Goal: Task Accomplishment & Management: Manage account settings

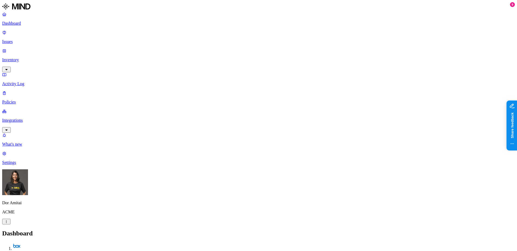
click at [33, 37] on link "Issues" at bounding box center [258, 37] width 513 height 14
click at [8, 245] on span "All" at bounding box center [6, 247] width 4 height 4
click at [31, 245] on span "Exposure" at bounding box center [23, 247] width 15 height 4
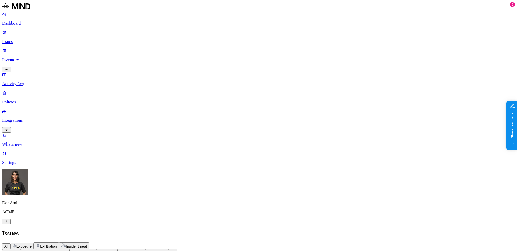
click at [57, 245] on span "Exfiltration" at bounding box center [48, 247] width 17 height 4
click at [8, 245] on span "All" at bounding box center [6, 247] width 4 height 4
click at [20, 250] on button "Policy" at bounding box center [11, 253] width 18 height 6
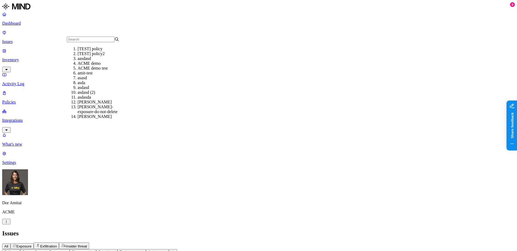
click at [20, 250] on button "Policy" at bounding box center [11, 253] width 18 height 6
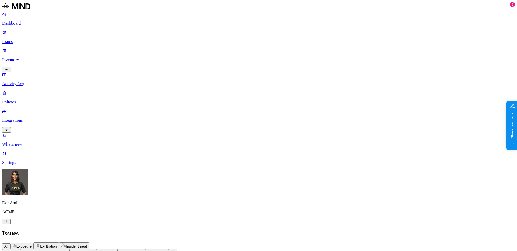
click at [20, 250] on button "Policy" at bounding box center [11, 253] width 18 height 6
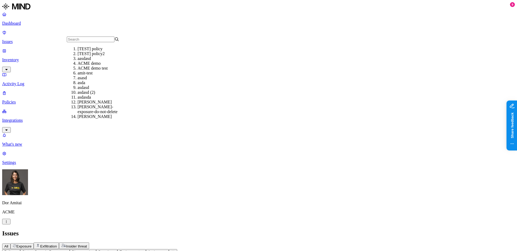
click at [268, 230] on h2 "Issues" at bounding box center [258, 233] width 513 height 7
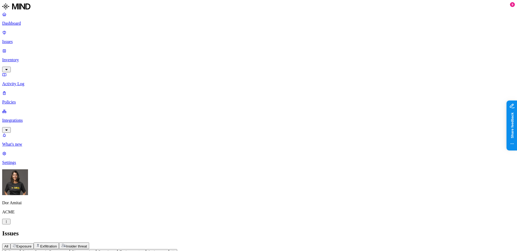
click at [20, 250] on button "Policy" at bounding box center [11, 253] width 18 height 6
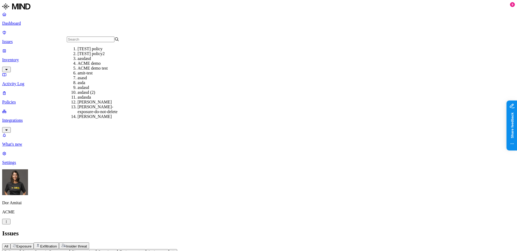
click at [84, 76] on div "amit-test" at bounding box center [104, 73] width 52 height 5
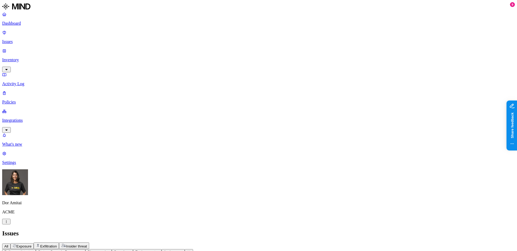
click at [30, 250] on span "Policy: amit-test" at bounding box center [16, 252] width 25 height 4
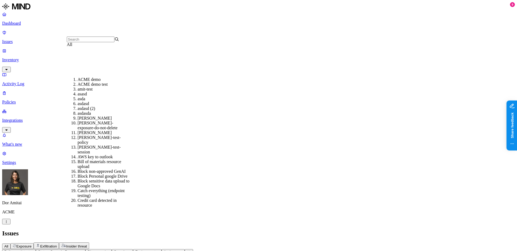
scroll to position [92, 0]
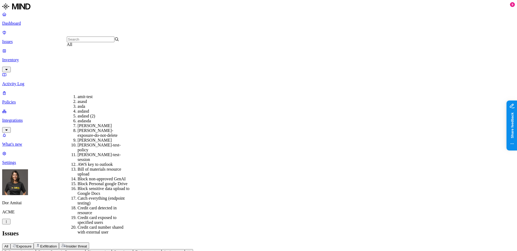
click at [103, 162] on div "AWS key to outlook" at bounding box center [104, 164] width 52 height 5
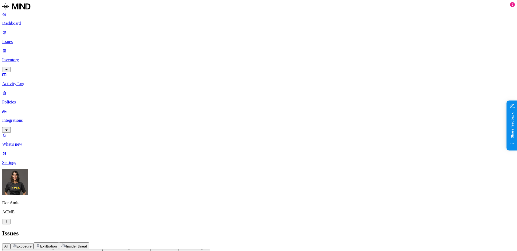
click at [47, 250] on span "Policy: AWS key to outlook" at bounding box center [25, 252] width 43 height 4
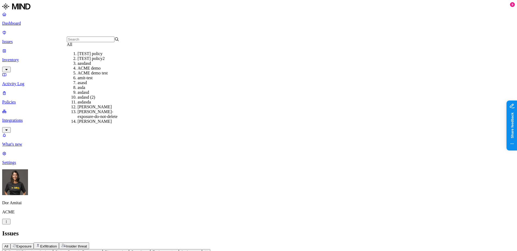
click at [53, 250] on button "Policy: AWS key to outlook" at bounding box center [27, 253] width 51 height 6
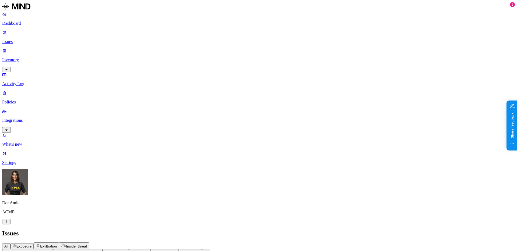
click at [53, 250] on button "Policy: AWS key to outlook" at bounding box center [27, 253] width 51 height 6
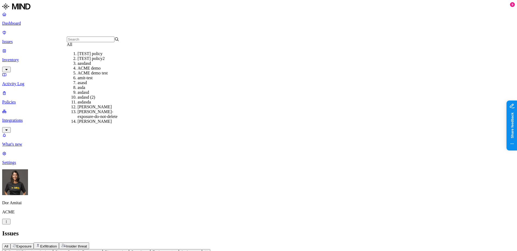
click at [87, 71] on div "ACME demo" at bounding box center [104, 68] width 52 height 5
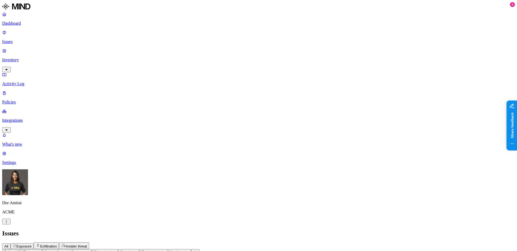
click at [112, 250] on span "Discovered" at bounding box center [103, 252] width 18 height 4
click at [166, 57] on ol "Last 7 days Last 30 days Last 60 days More than 60 days" at bounding box center [184, 56] width 63 height 19
click at [164, 56] on div "Last 30 days" at bounding box center [190, 53] width 52 height 5
click at [57, 245] on span "Exfiltration" at bounding box center [48, 247] width 17 height 4
click at [34, 244] on button "Exposure" at bounding box center [21, 247] width 23 height 6
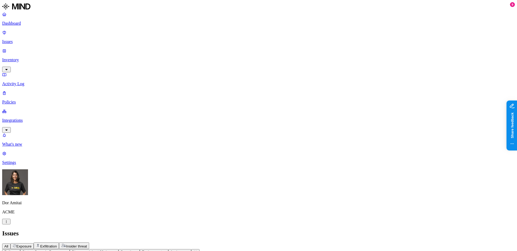
click at [76, 243] on div "All Exposure Exfiltration Insider threat" at bounding box center [258, 246] width 513 height 7
click at [8, 245] on span "All" at bounding box center [6, 247] width 4 height 4
click at [57, 245] on span "Exfiltration" at bounding box center [48, 247] width 17 height 4
click at [34, 244] on button "Exposure" at bounding box center [21, 247] width 23 height 6
click at [57, 245] on span "Exfiltration" at bounding box center [48, 247] width 17 height 4
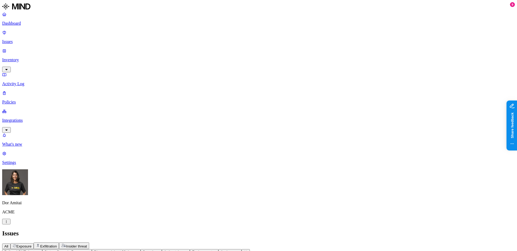
click at [135, 243] on div "All Exposure Exfiltration Insider threat" at bounding box center [258, 246] width 513 height 7
click at [66, 244] on icon "button" at bounding box center [63, 246] width 5 height 4
click at [57, 244] on div "Exfiltration" at bounding box center [46, 246] width 21 height 5
click at [10, 244] on button "All" at bounding box center [6, 247] width 8 height 6
click at [31, 245] on span "Exposure" at bounding box center [23, 247] width 15 height 4
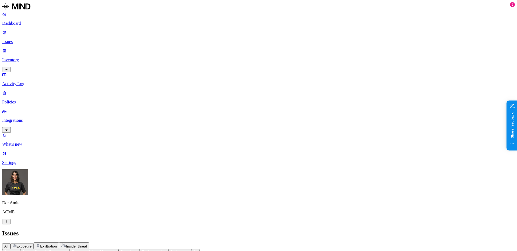
click at [57, 245] on span "Exfiltration" at bounding box center [48, 247] width 17 height 4
click at [34, 244] on button "Exposure" at bounding box center [21, 247] width 23 height 6
click at [30, 165] on p "Settings" at bounding box center [258, 162] width 513 height 5
